Goal: Task Accomplishment & Management: Manage account settings

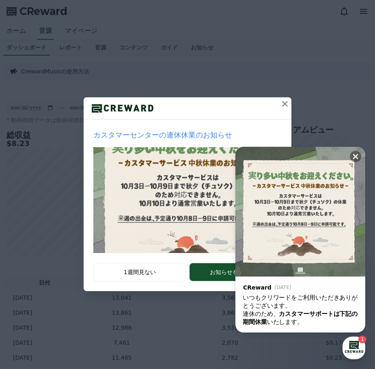
click at [282, 108] on icon at bounding box center [285, 104] width 10 height 10
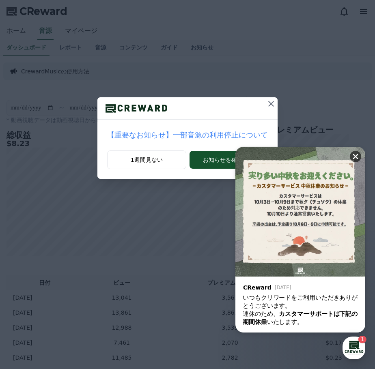
click at [356, 156] on icon at bounding box center [355, 156] width 5 height 5
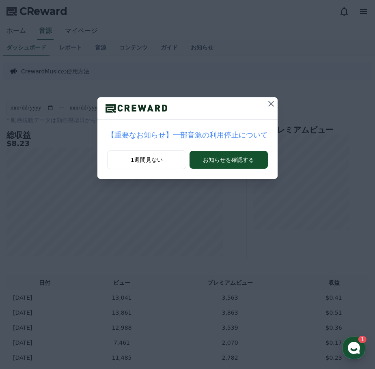
click at [266, 106] on icon at bounding box center [271, 104] width 10 height 10
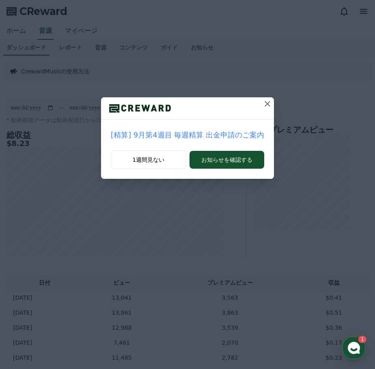
click at [261, 106] on button at bounding box center [267, 103] width 13 height 13
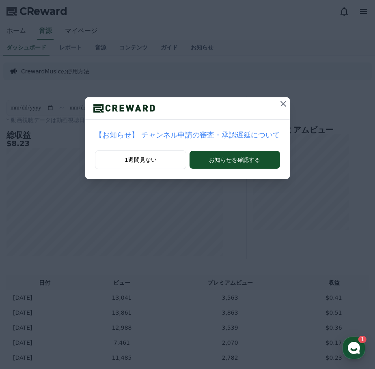
click at [260, 105] on div at bounding box center [187, 108] width 205 height 22
click at [278, 103] on icon at bounding box center [283, 104] width 10 height 10
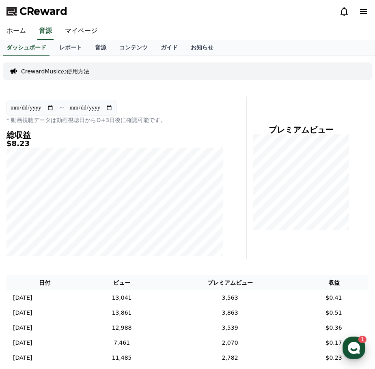
click at [353, 353] on use "button" at bounding box center [354, 348] width 12 height 12
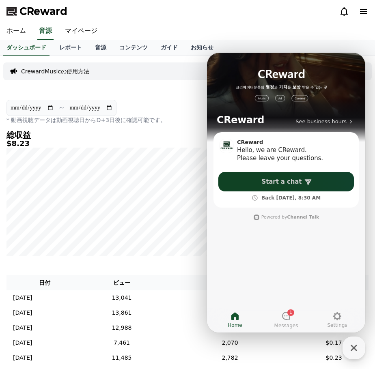
click at [290, 185] on span "Start a chat" at bounding box center [282, 182] width 40 height 8
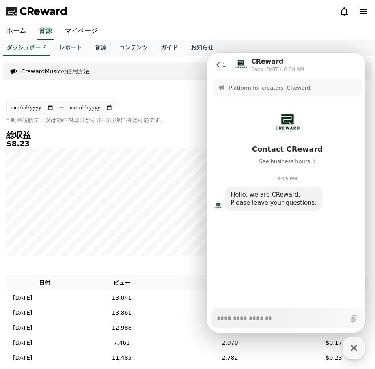
type textarea "*"
type textarea "**********"
type textarea "*"
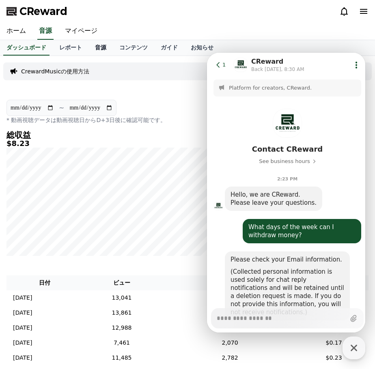
type textarea "*"
click at [88, 46] on link "音源" at bounding box center [100, 47] width 24 height 15
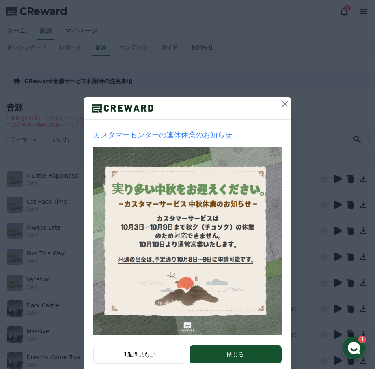
click at [286, 103] on icon at bounding box center [285, 104] width 10 height 10
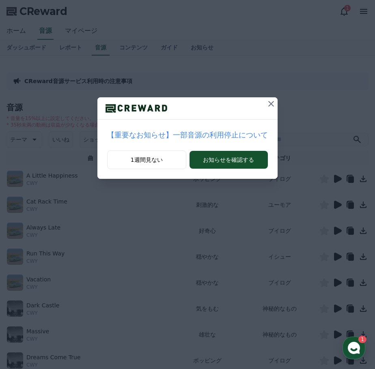
click at [266, 106] on icon at bounding box center [271, 104] width 10 height 10
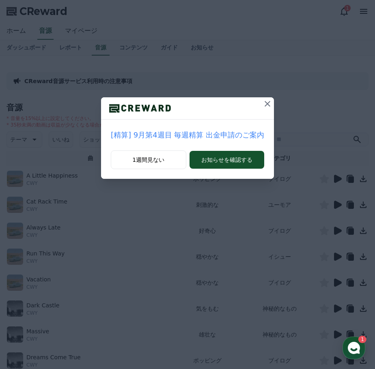
click at [264, 102] on icon at bounding box center [268, 104] width 10 height 10
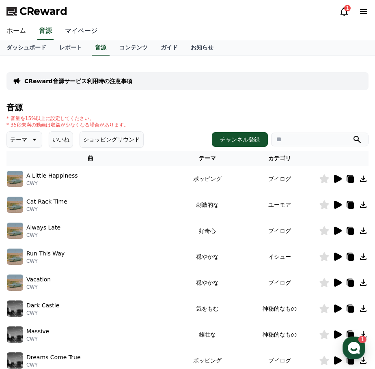
click at [74, 35] on link "マイページ" at bounding box center [80, 31] width 45 height 17
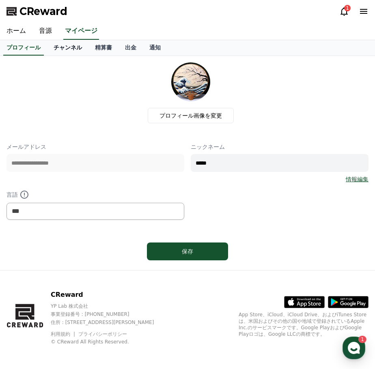
click at [66, 43] on link "チャンネル" at bounding box center [67, 47] width 41 height 15
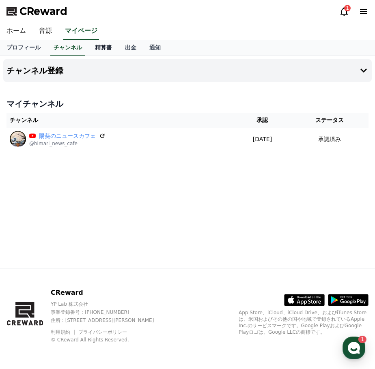
click at [89, 45] on link "精算書" at bounding box center [103, 47] width 30 height 15
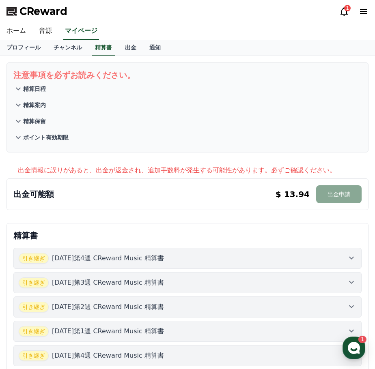
click at [29, 92] on p "精算日程" at bounding box center [34, 89] width 23 height 8
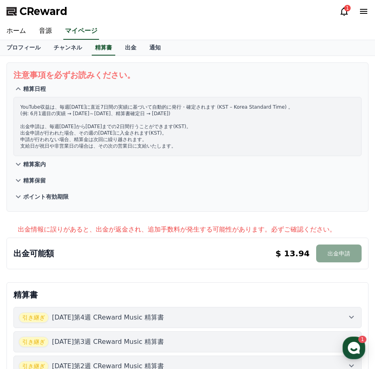
click at [29, 88] on p "精算日程" at bounding box center [34, 89] width 23 height 8
